Goal: Transaction & Acquisition: Obtain resource

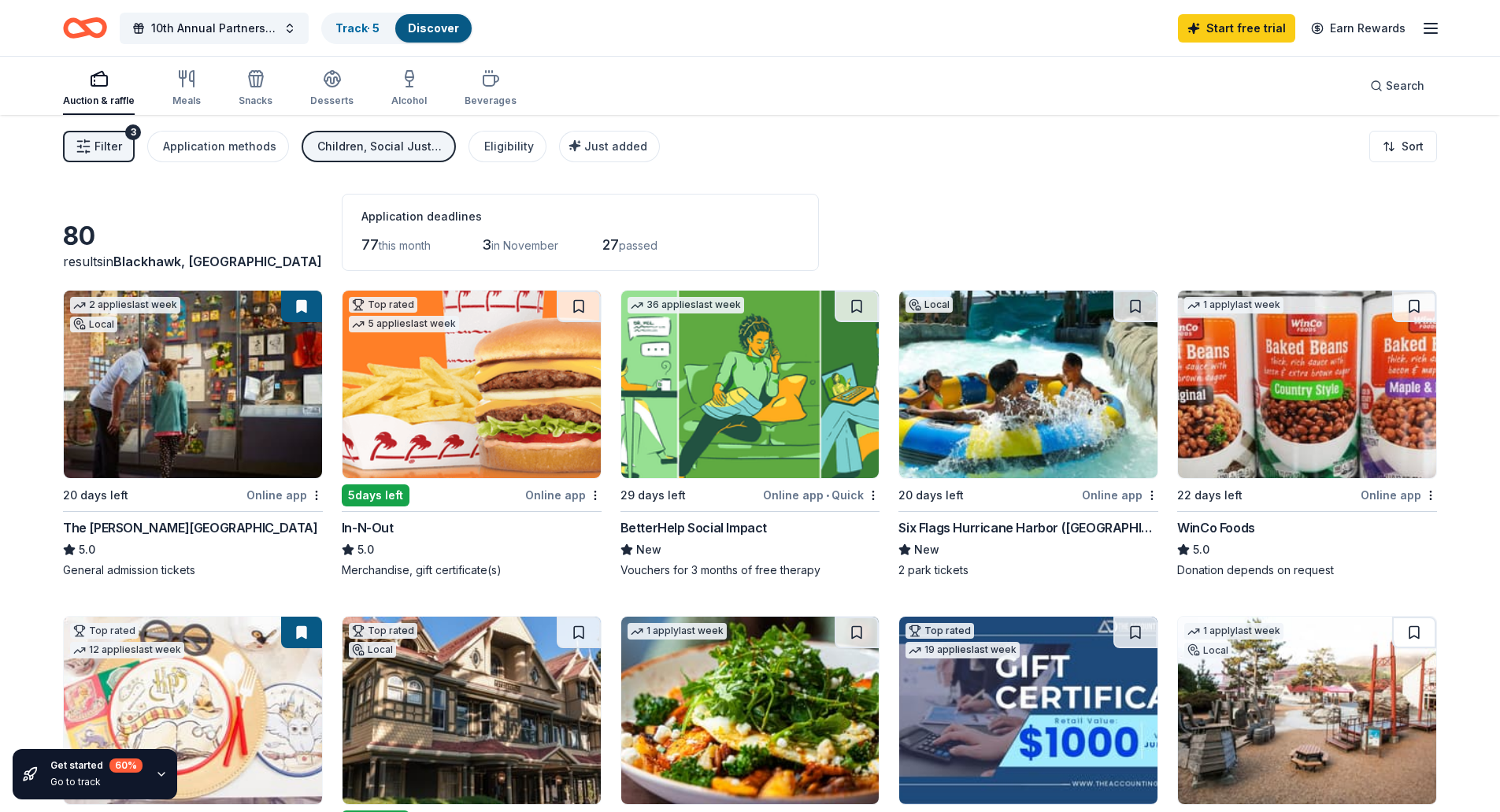
click at [89, 95] on div "Auction & raffle" at bounding box center [99, 101] width 72 height 13
click at [104, 155] on span "Filter" at bounding box center [109, 146] width 28 height 19
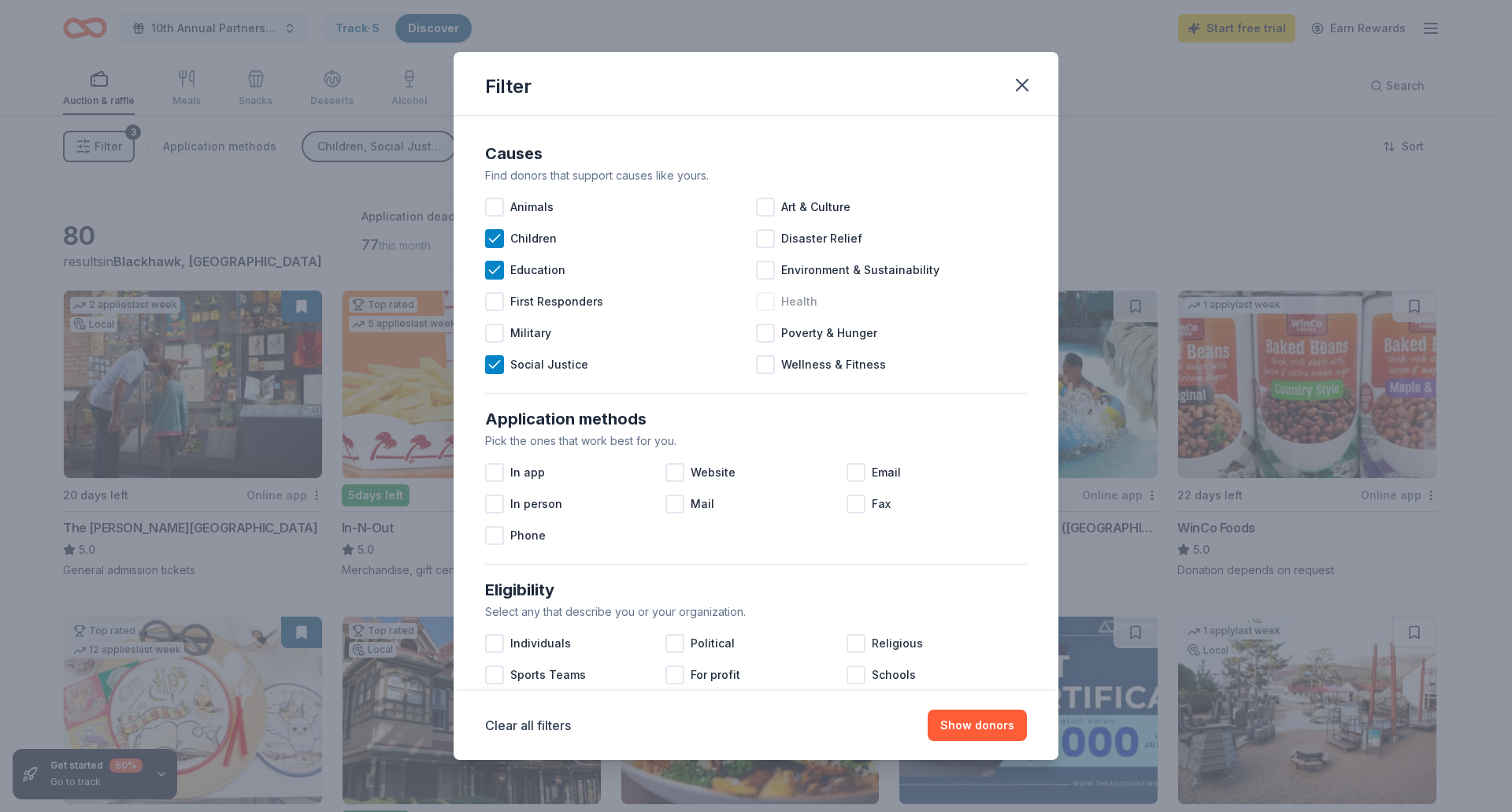
click at [760, 302] on div at bounding box center [765, 302] width 19 height 19
click at [497, 475] on div at bounding box center [495, 473] width 19 height 19
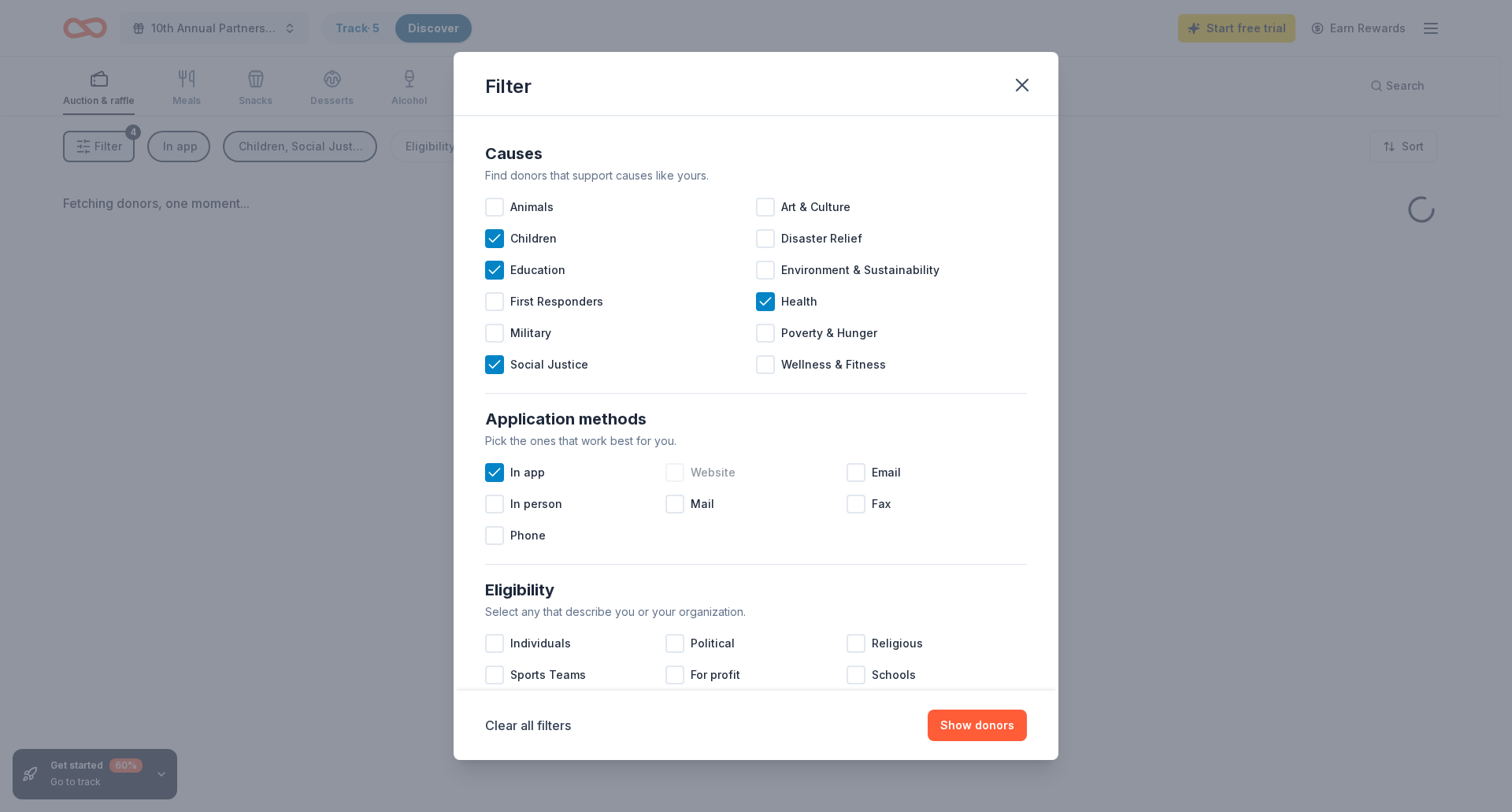
click at [670, 477] on div at bounding box center [675, 473] width 19 height 19
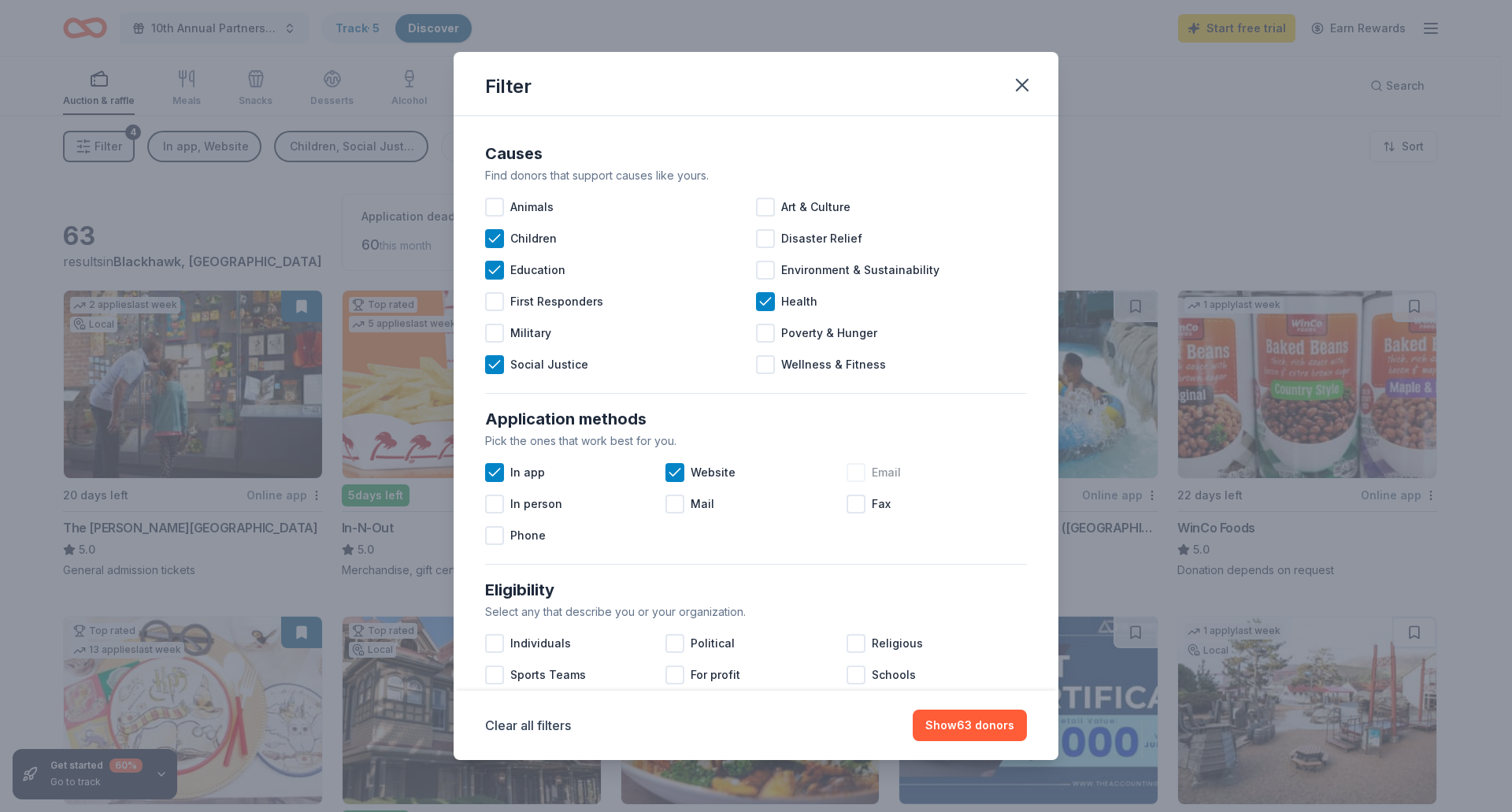
click at [853, 478] on div at bounding box center [856, 473] width 19 height 19
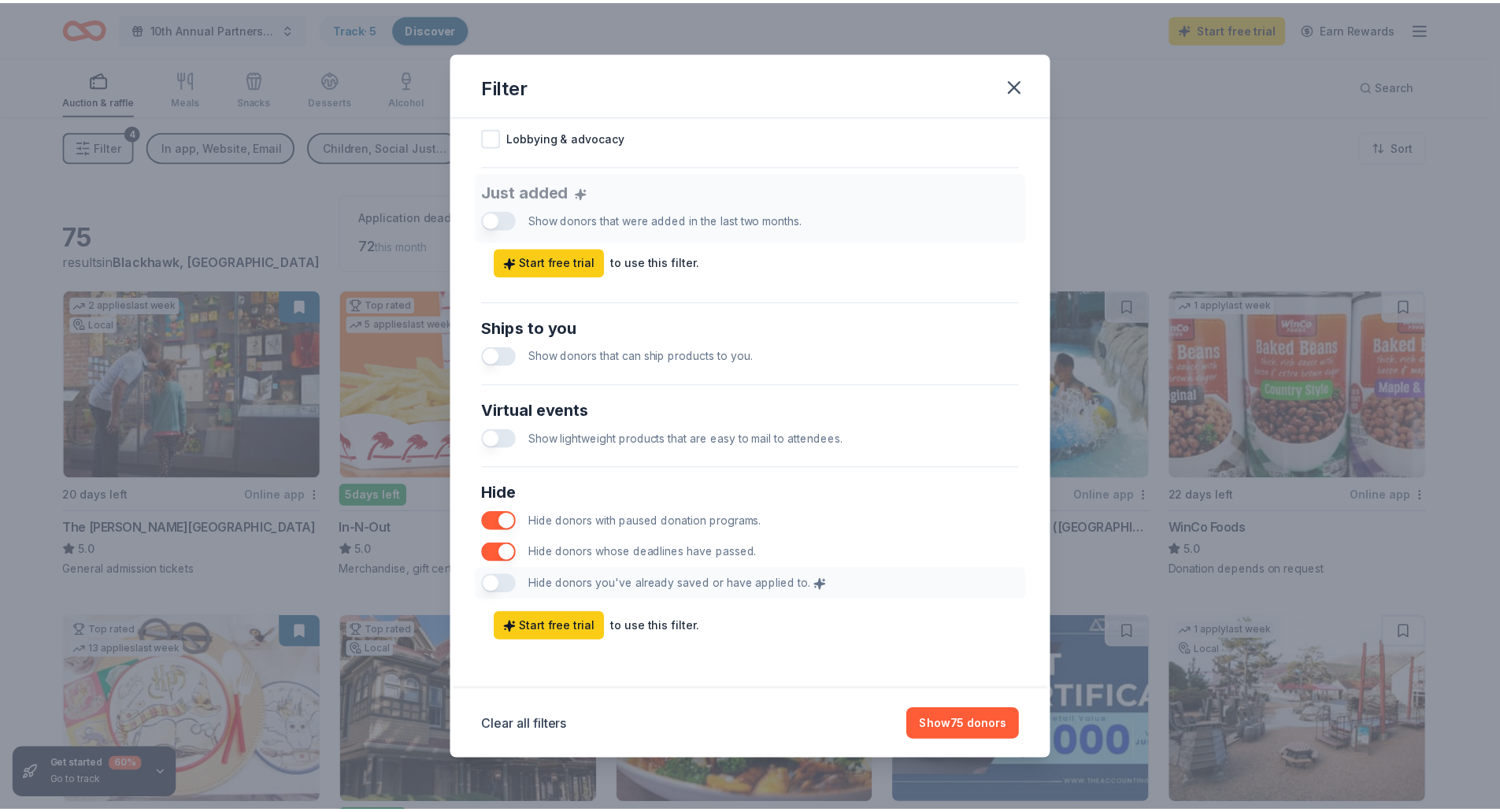
scroll to position [570, 0]
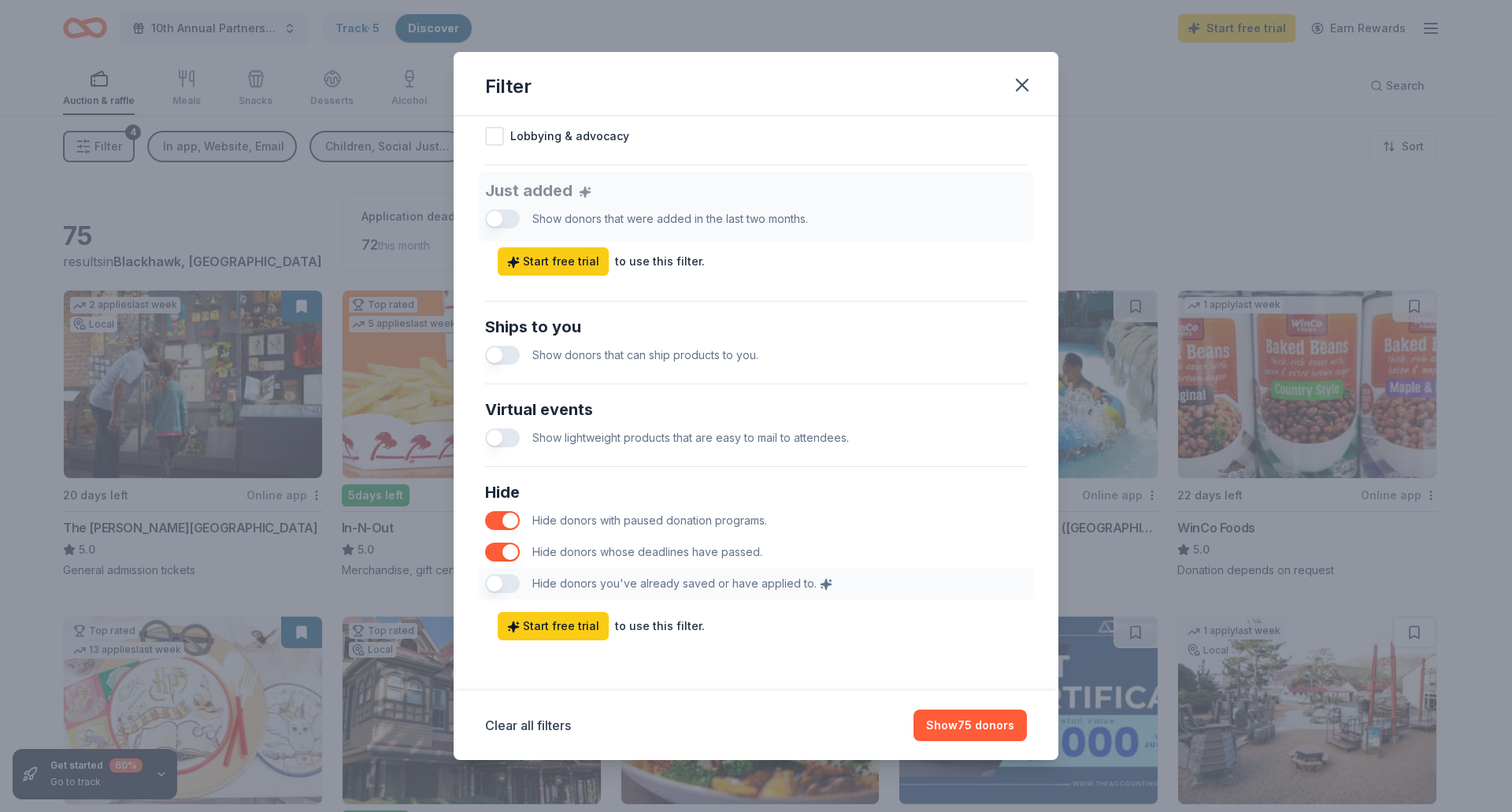
click at [506, 580] on div "Hide Hide donors with paused donation programs. Hide donors whose deadlines hav…" at bounding box center [756, 540] width 555 height 132
click at [497, 584] on div "Hide Hide donors with paused donation programs. Hide donors whose deadlines hav…" at bounding box center [756, 540] width 555 height 132
click at [972, 728] on button "Show 75 donors" at bounding box center [969, 726] width 113 height 31
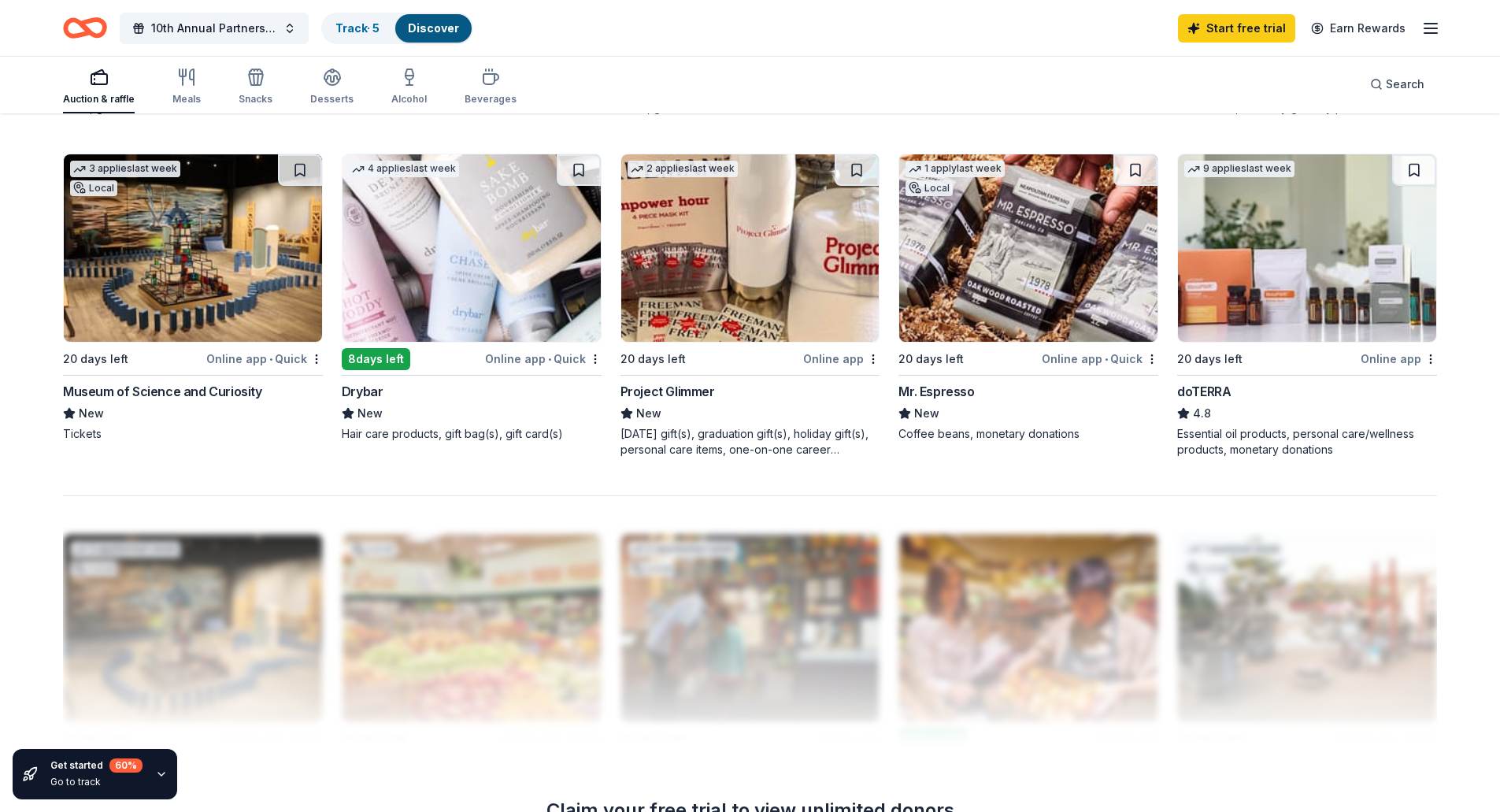
scroll to position [1103, 0]
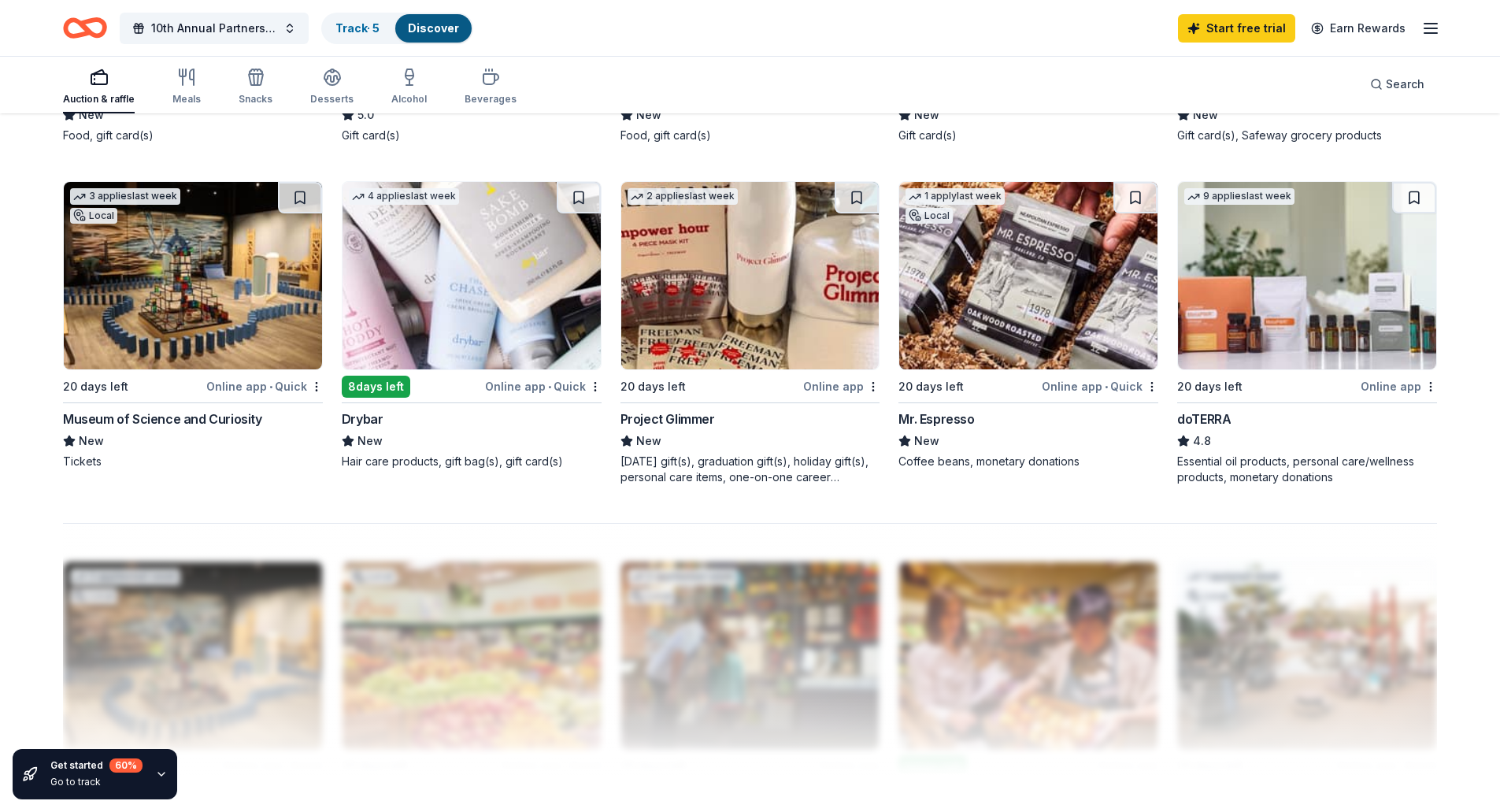
click at [188, 328] on img at bounding box center [192, 276] width 258 height 188
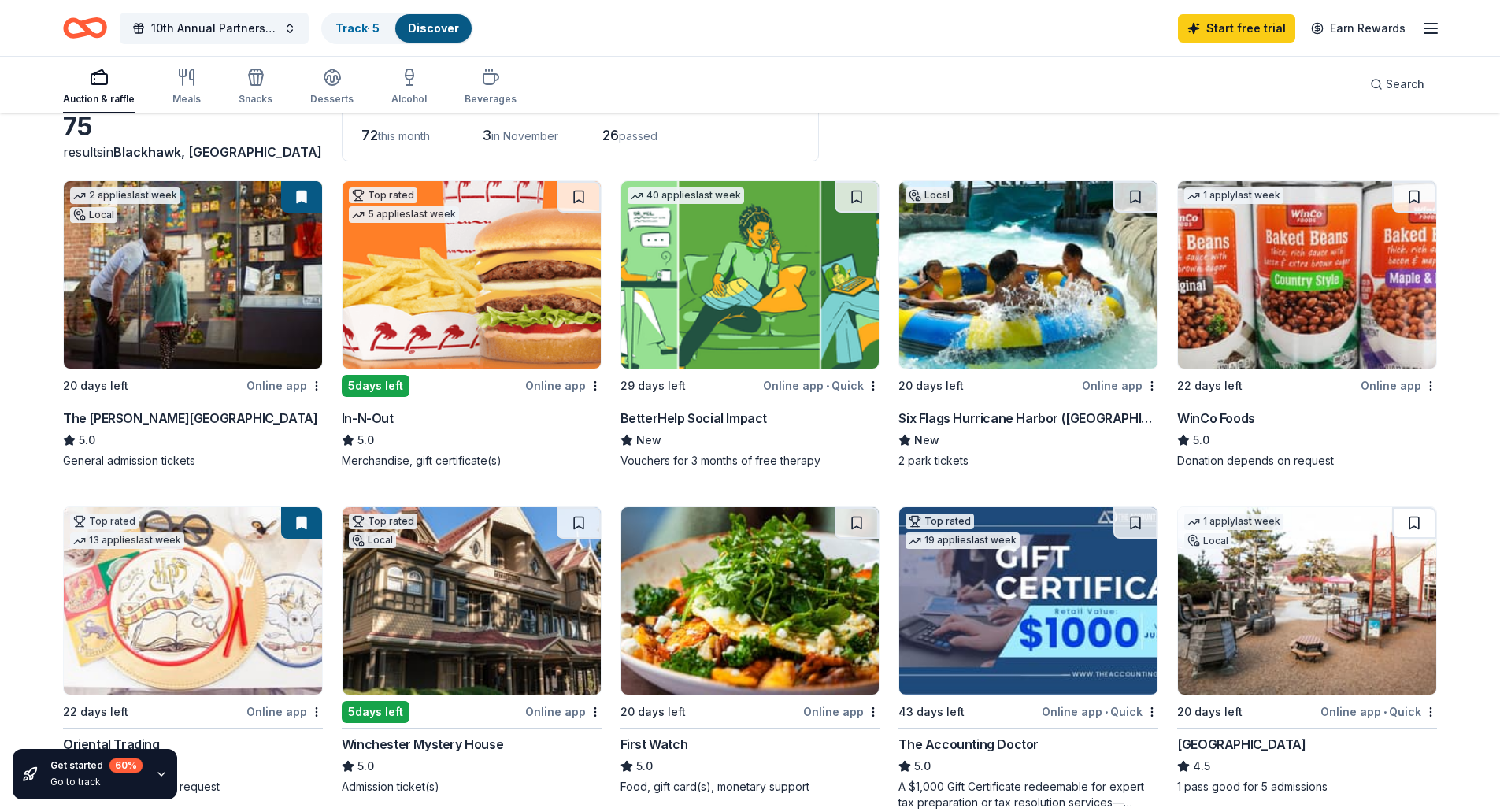
scroll to position [0, 0]
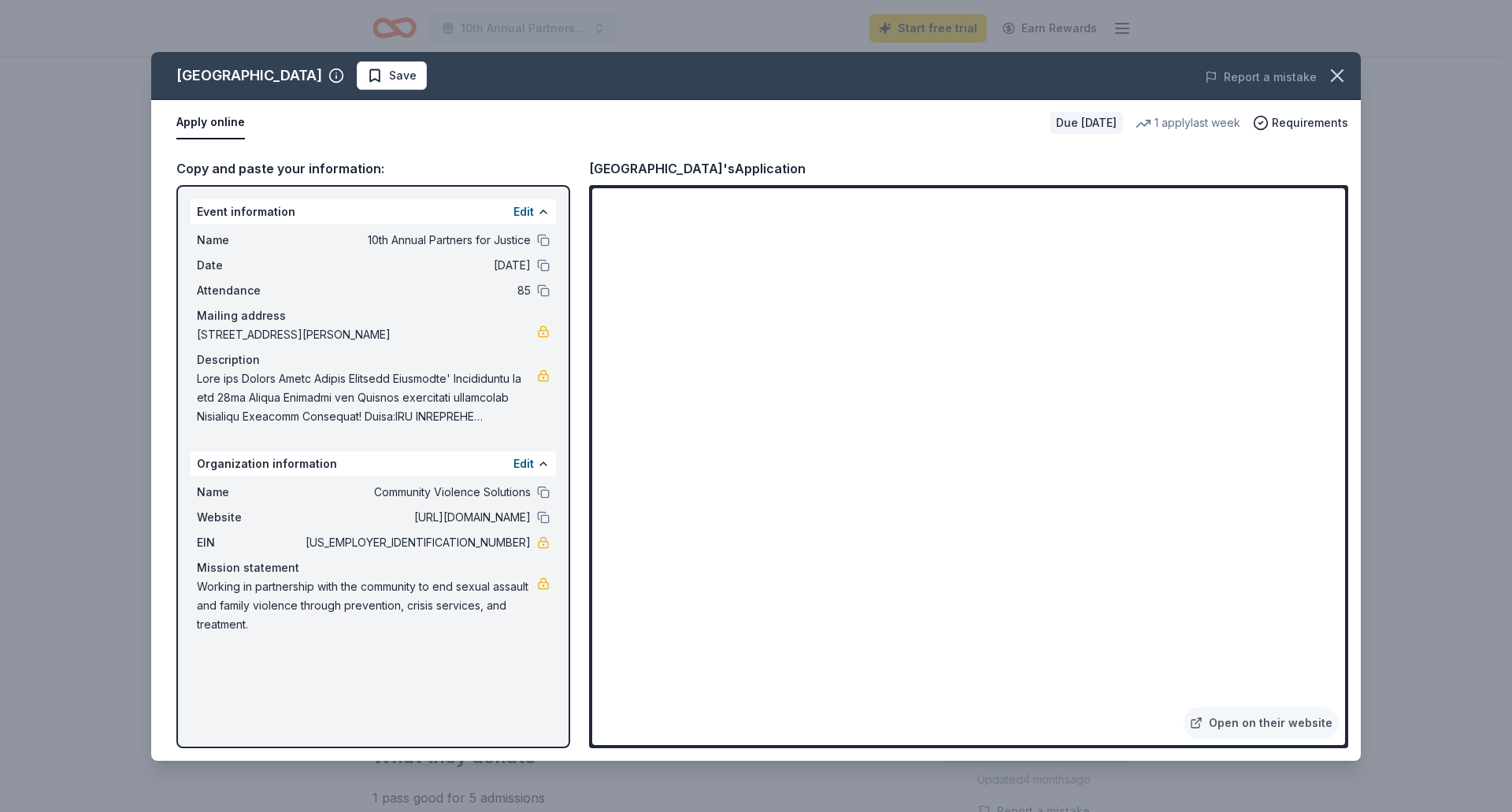
click at [1211, 123] on div "1 apply last week" at bounding box center [1188, 122] width 105 height 19
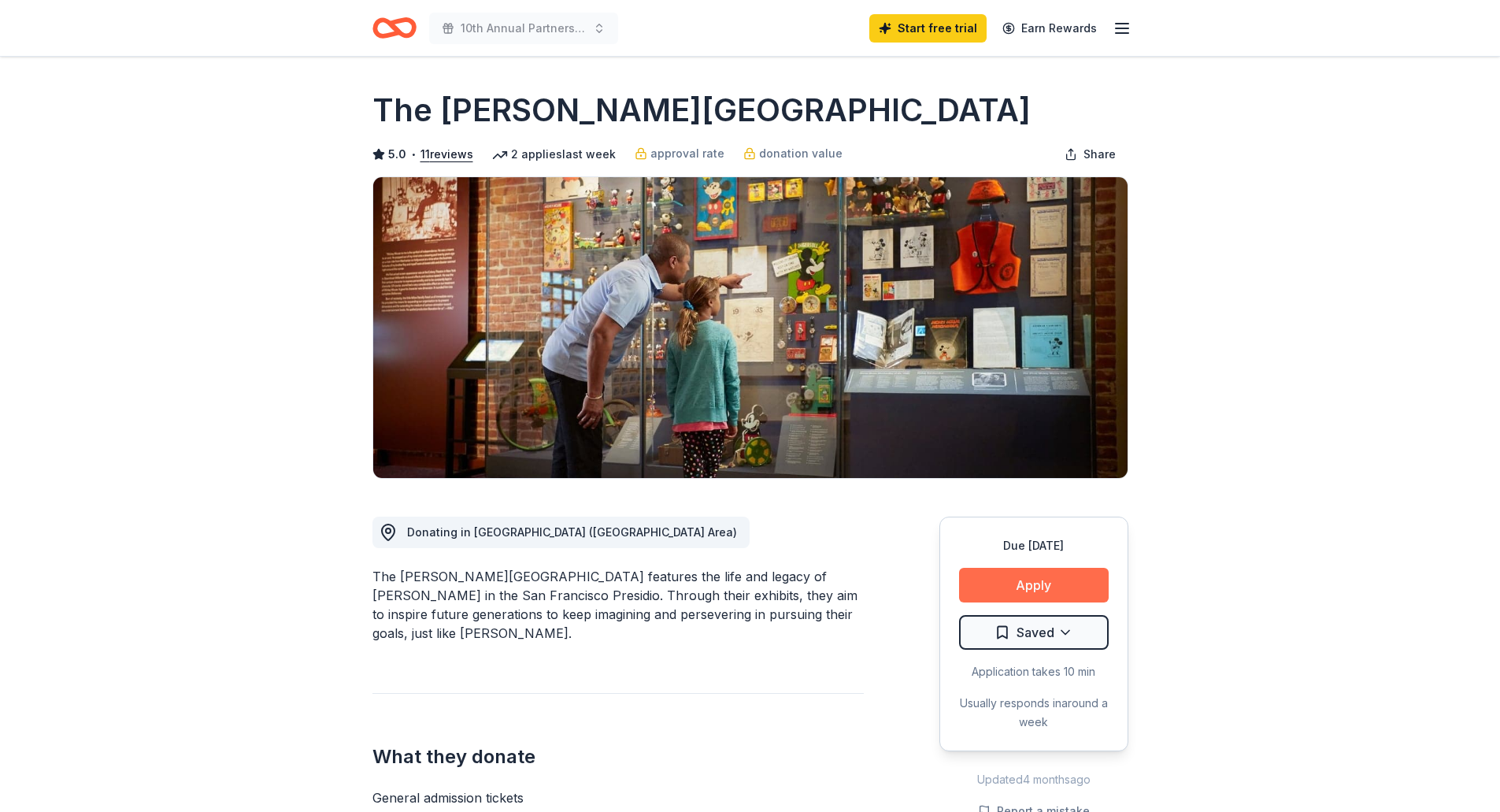
click at [1018, 585] on button "Apply" at bounding box center [1034, 585] width 150 height 35
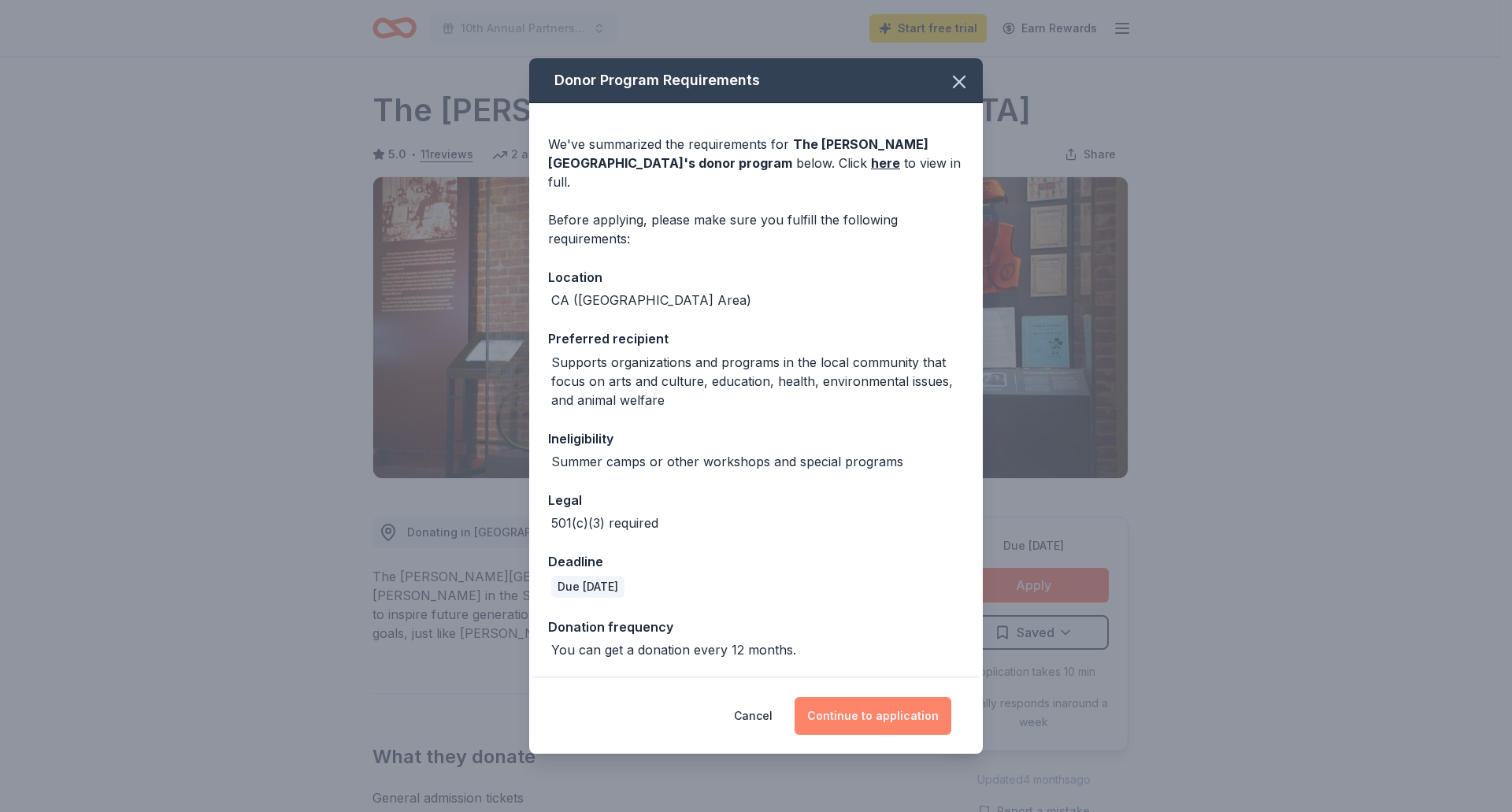
click at [911, 709] on button "Continue to application" at bounding box center [873, 715] width 156 height 38
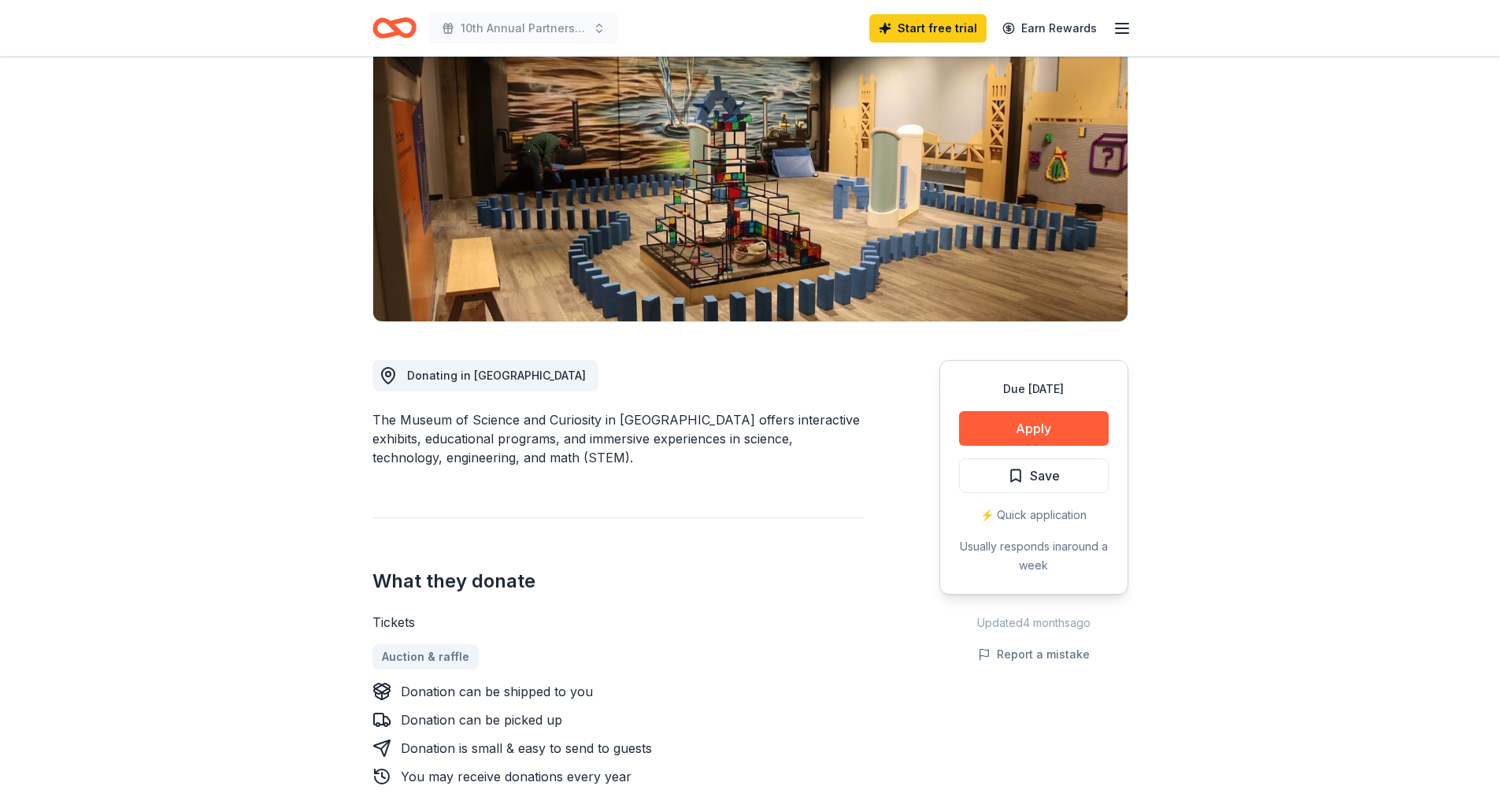
scroll to position [157, 0]
